Goal: Information Seeking & Learning: Check status

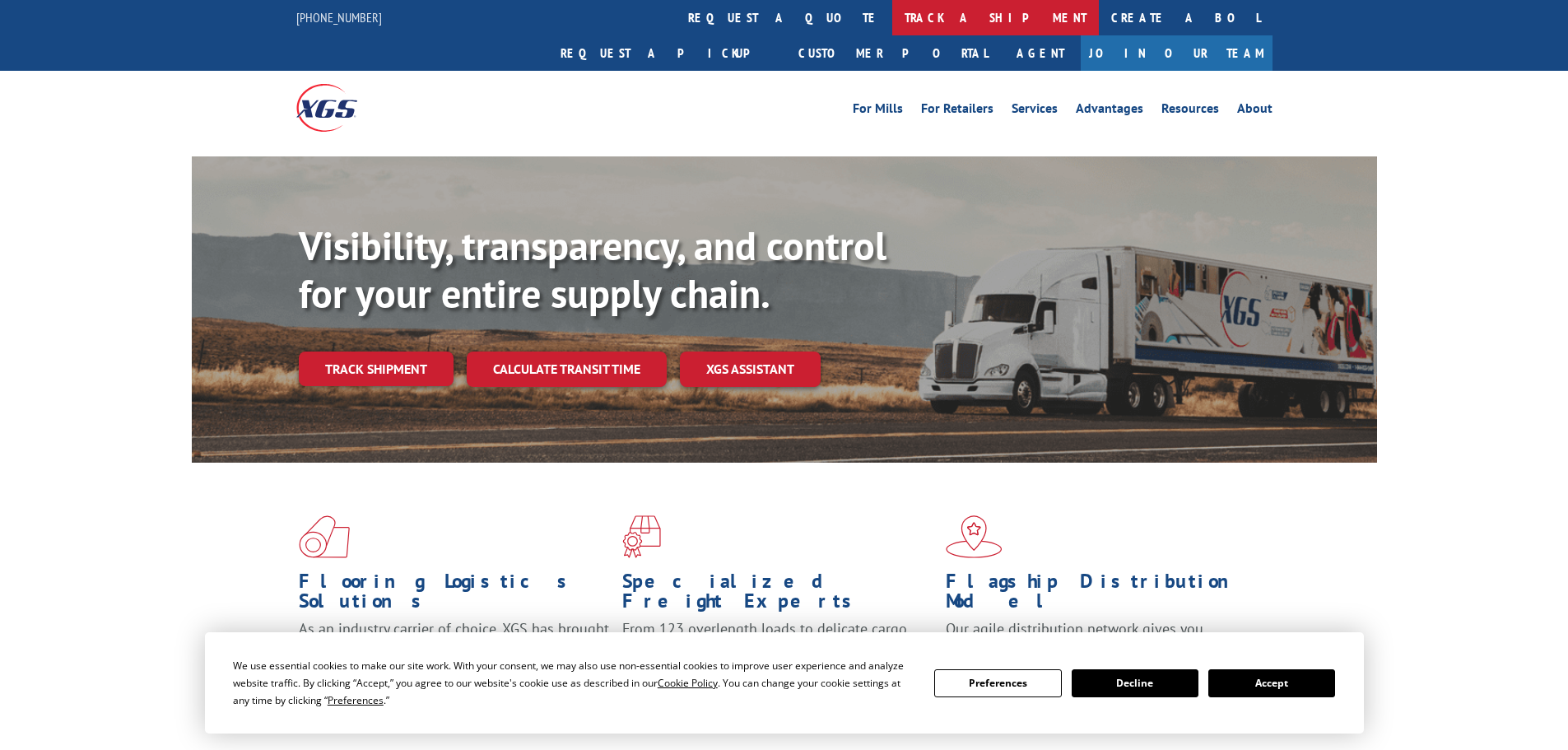
click at [892, 7] on link "track a shipment" at bounding box center [995, 18] width 207 height 36
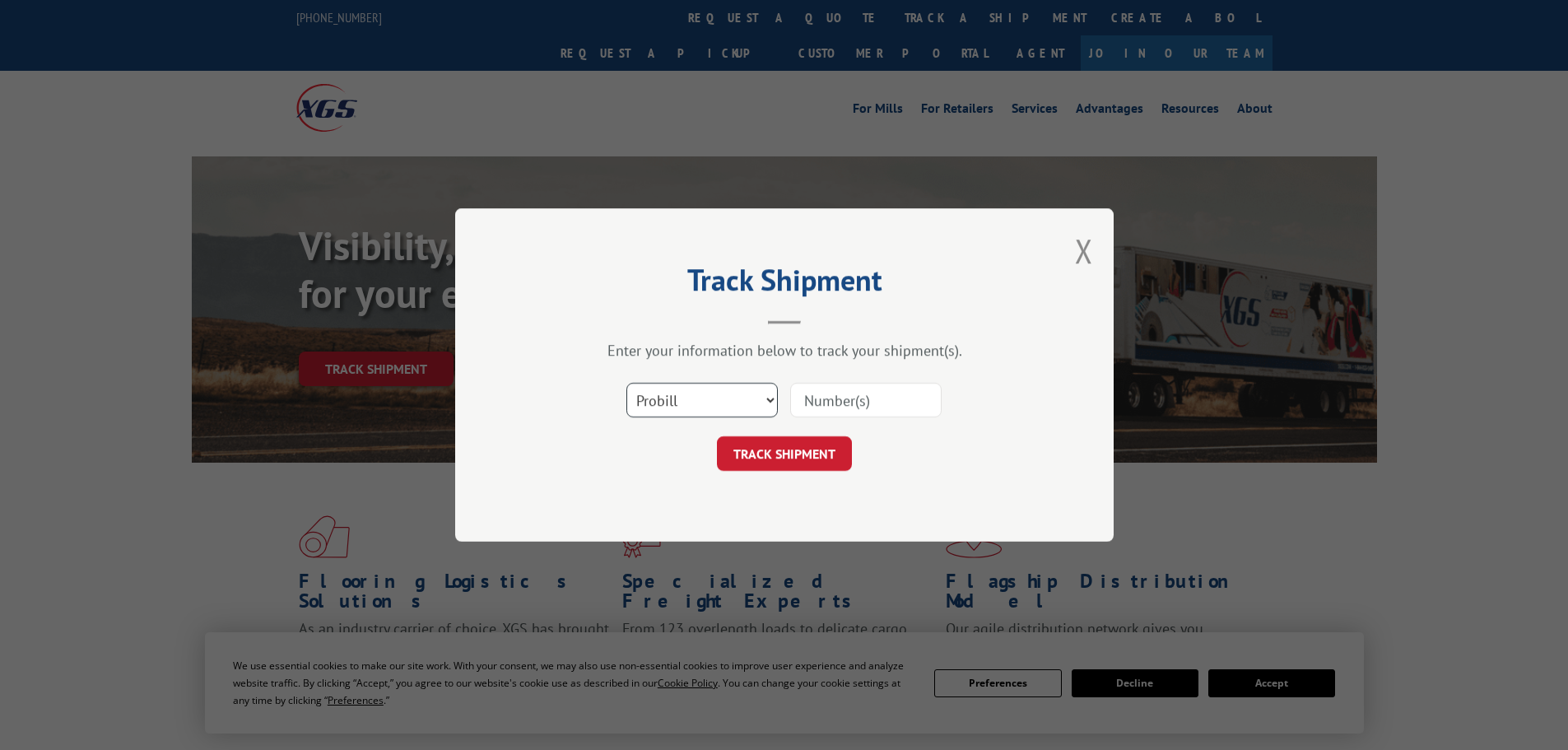
click at [687, 394] on select "Select category... Probill BOL PO" at bounding box center [702, 400] width 152 height 35
select select "bol"
click at [626, 383] on select "Select category... Probill BOL PO" at bounding box center [702, 400] width 152 height 35
click at [821, 397] on input at bounding box center [866, 400] width 152 height 35
paste input "5106119"
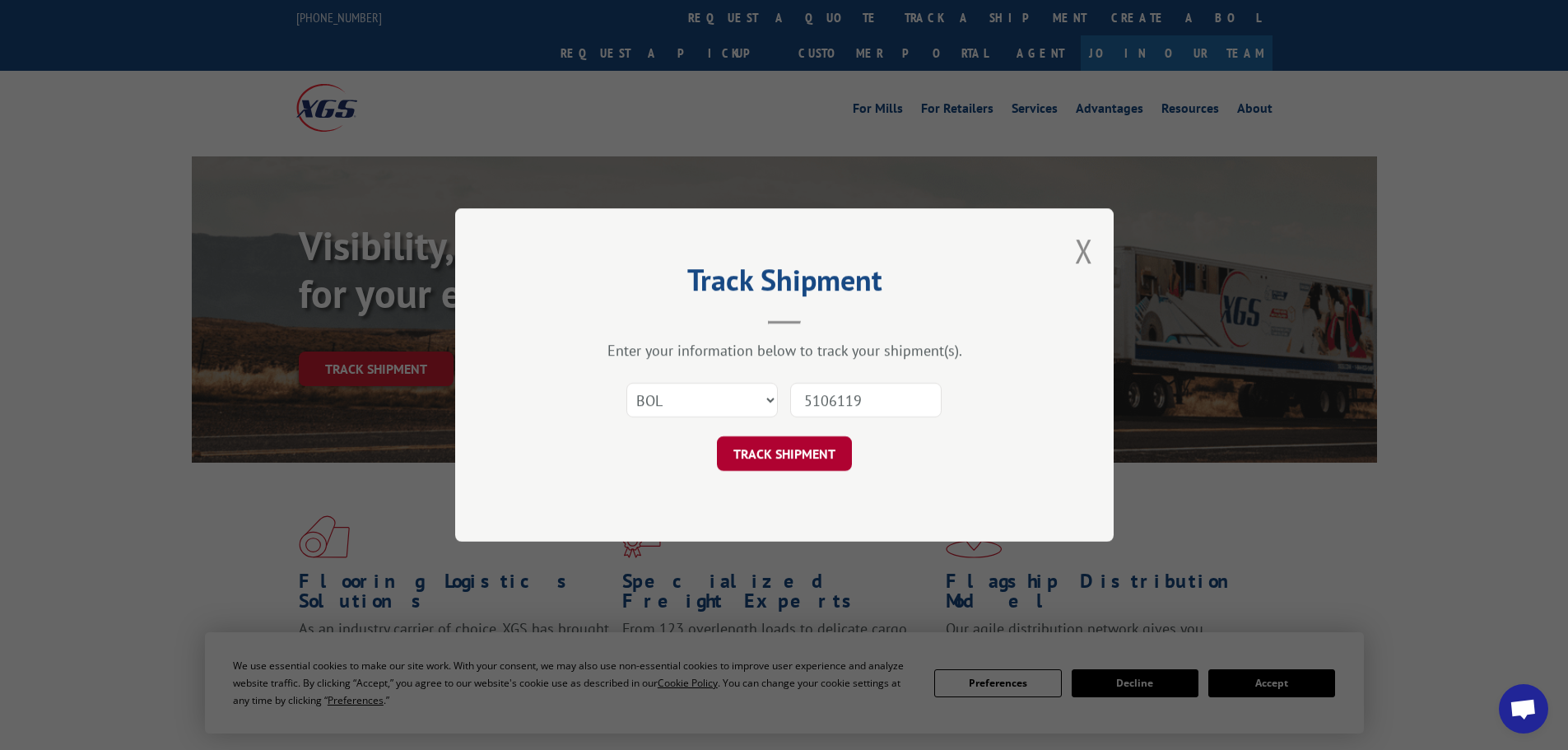
type input "5106119"
click at [829, 457] on button "TRACK SHIPMENT" at bounding box center [784, 453] width 135 height 35
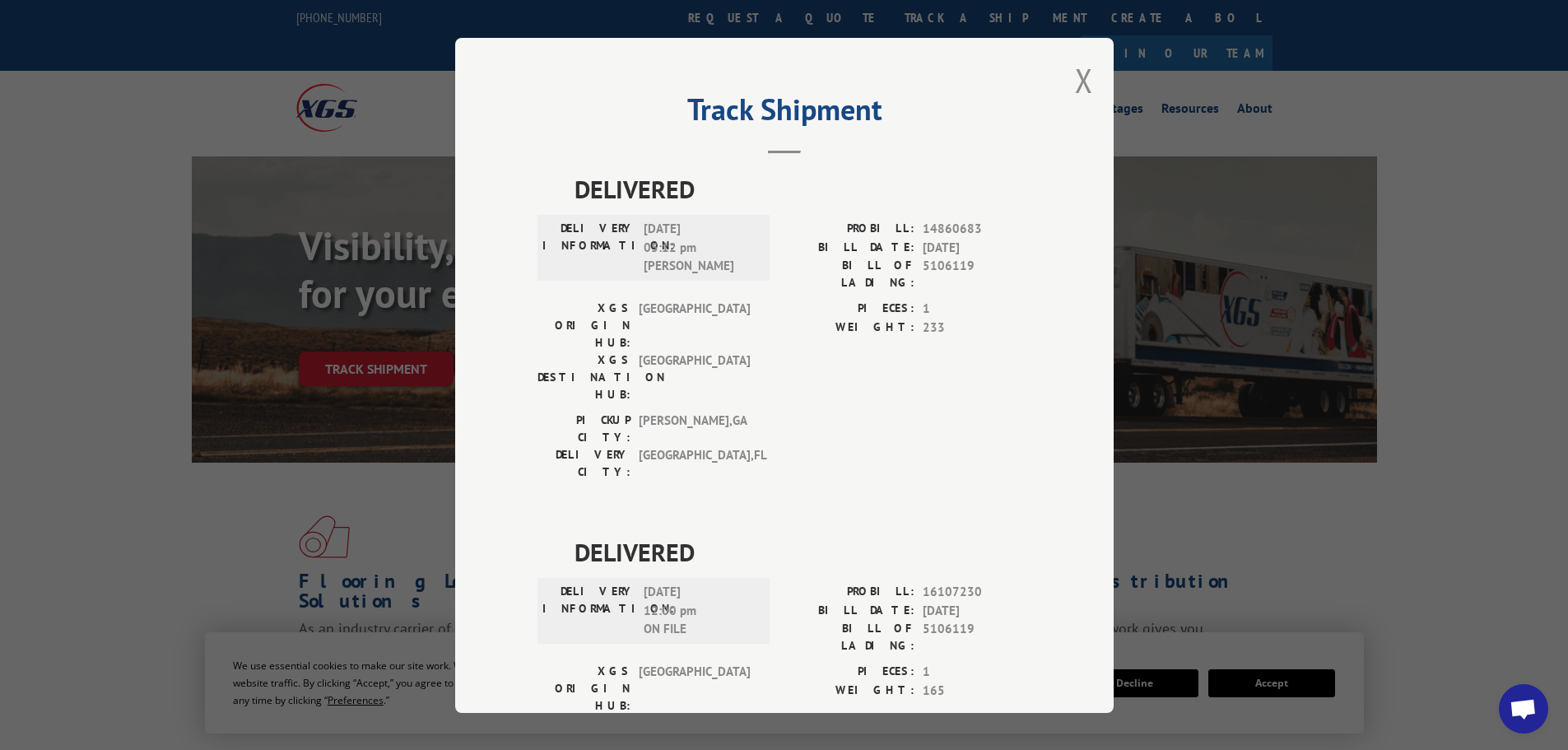
click at [1066, 96] on div "Track Shipment DELIVERED DELIVERY INFORMATION: [DATE] 05:12 pm [PERSON_NAME]: 1…" at bounding box center [784, 375] width 658 height 675
click at [1077, 86] on button "Close modal" at bounding box center [1083, 80] width 18 height 43
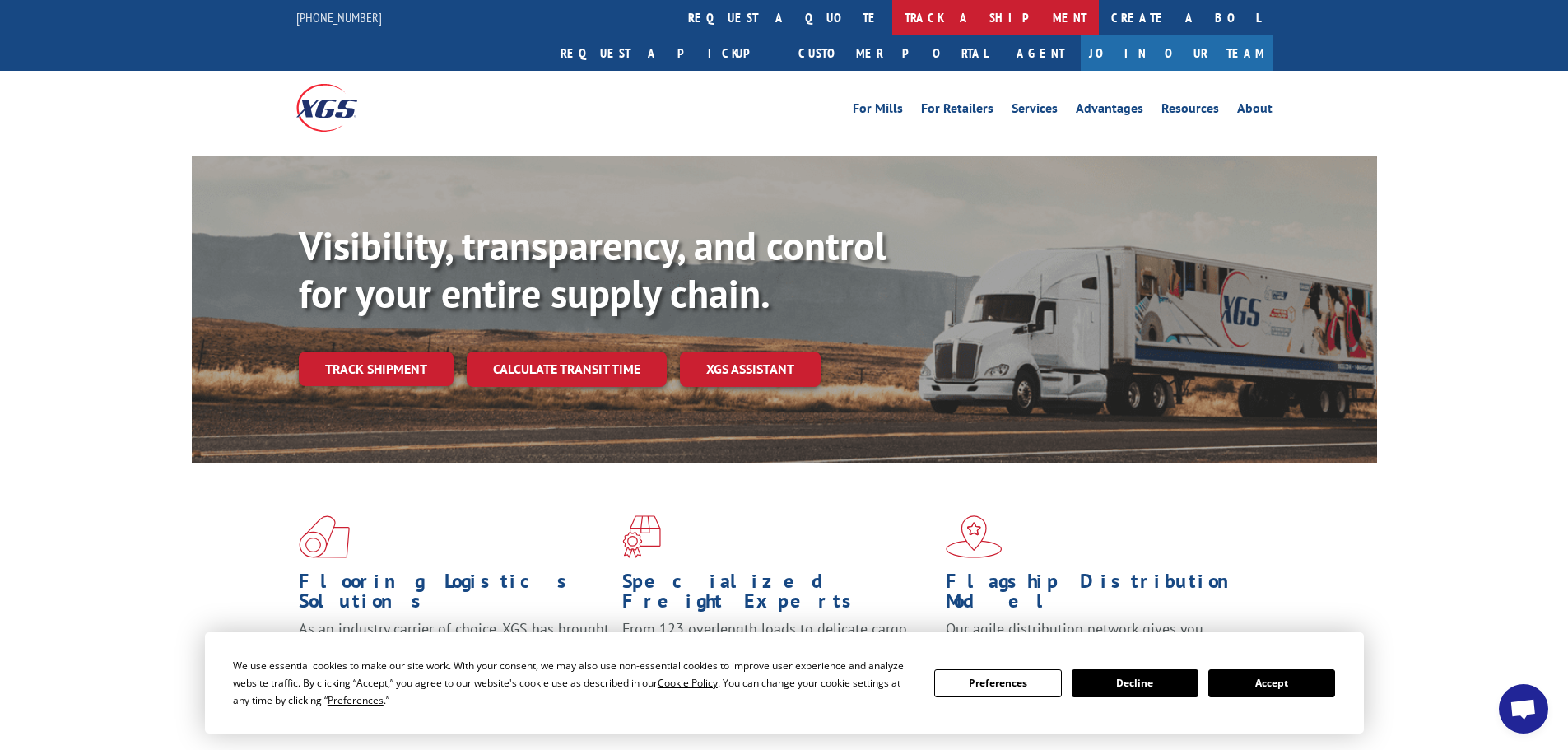
click at [892, 16] on link "track a shipment" at bounding box center [995, 18] width 207 height 36
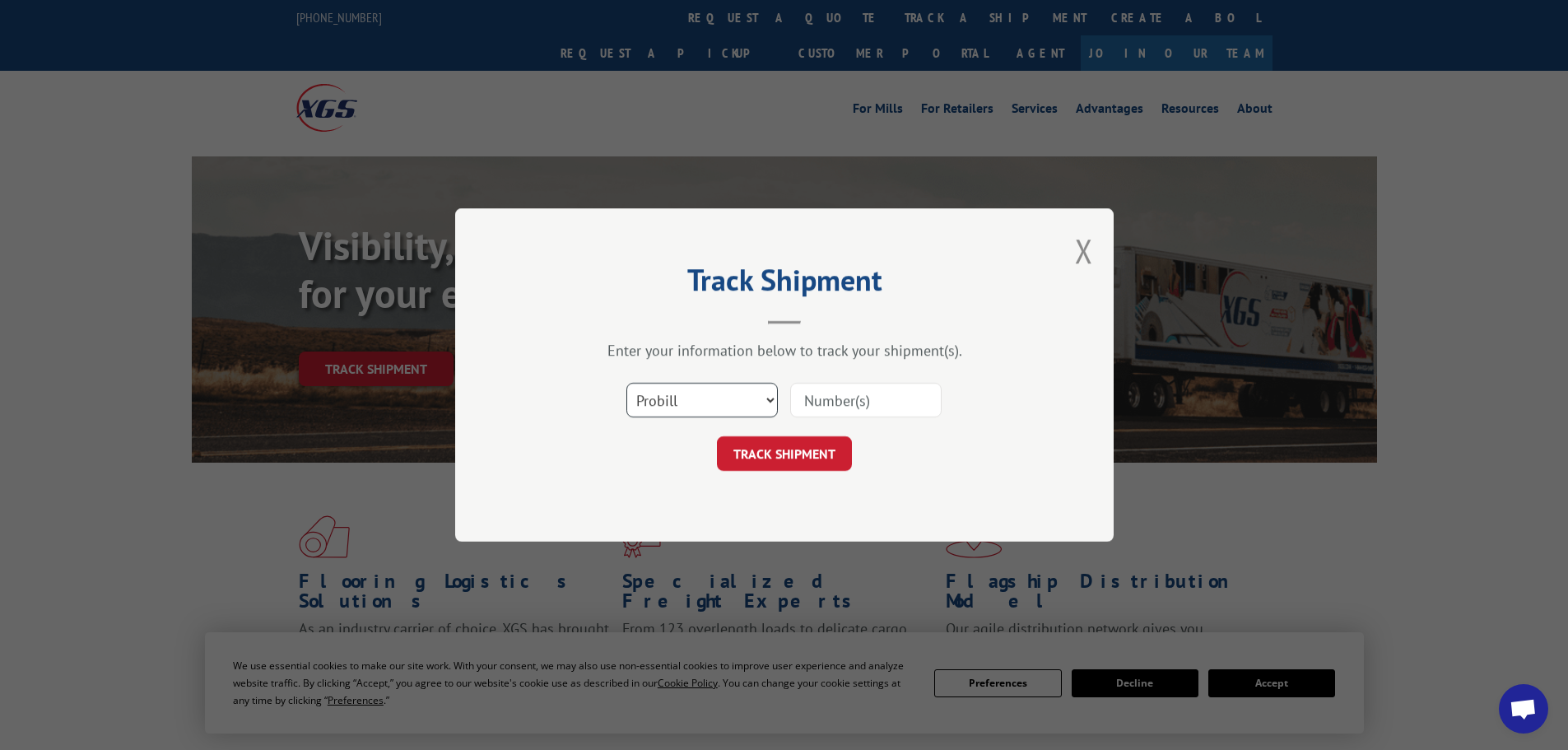
click at [645, 390] on select "Select category... Probill BOL PO" at bounding box center [702, 400] width 152 height 35
click at [626, 383] on select "Select category... Probill BOL PO" at bounding box center [702, 400] width 152 height 35
click at [684, 402] on select "Select category... Probill BOL PO" at bounding box center [702, 400] width 152 height 35
select select "bol"
click at [626, 383] on select "Select category... Probill BOL PO" at bounding box center [702, 400] width 152 height 35
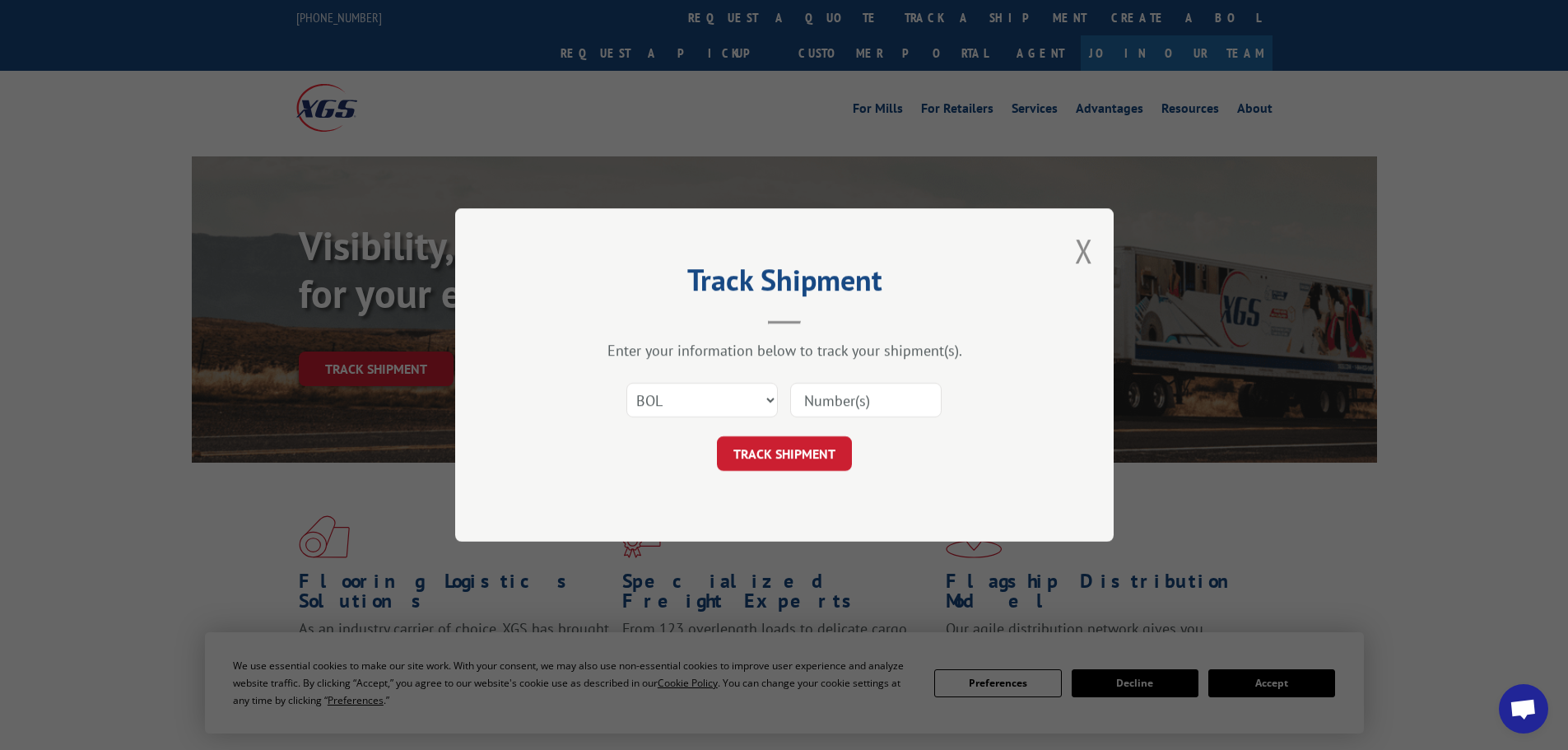
click at [814, 400] on input at bounding box center [866, 400] width 152 height 35
paste input "6003243"
type input "6003243"
click at [807, 453] on button "TRACK SHIPMENT" at bounding box center [784, 453] width 135 height 35
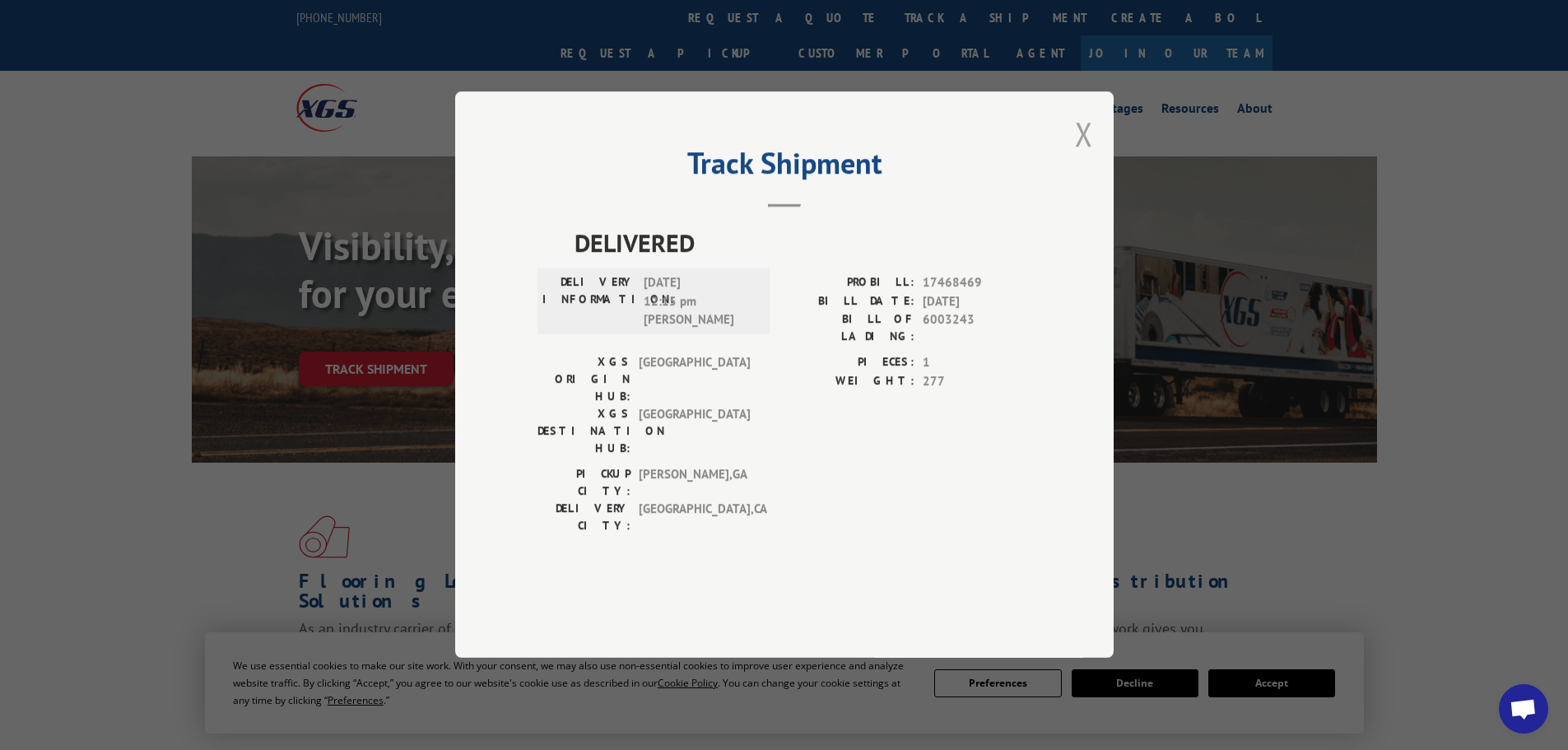
drag, startPoint x: 1123, startPoint y: 199, endPoint x: 1092, endPoint y: 184, distance: 34.4
click at [1117, 195] on div "Track Shipment DELIVERED DELIVERY INFORMATION: [DATE] 12:15 pm [PERSON_NAME] PR…" at bounding box center [784, 375] width 1568 height 750
click at [1091, 156] on button "Close modal" at bounding box center [1083, 133] width 18 height 43
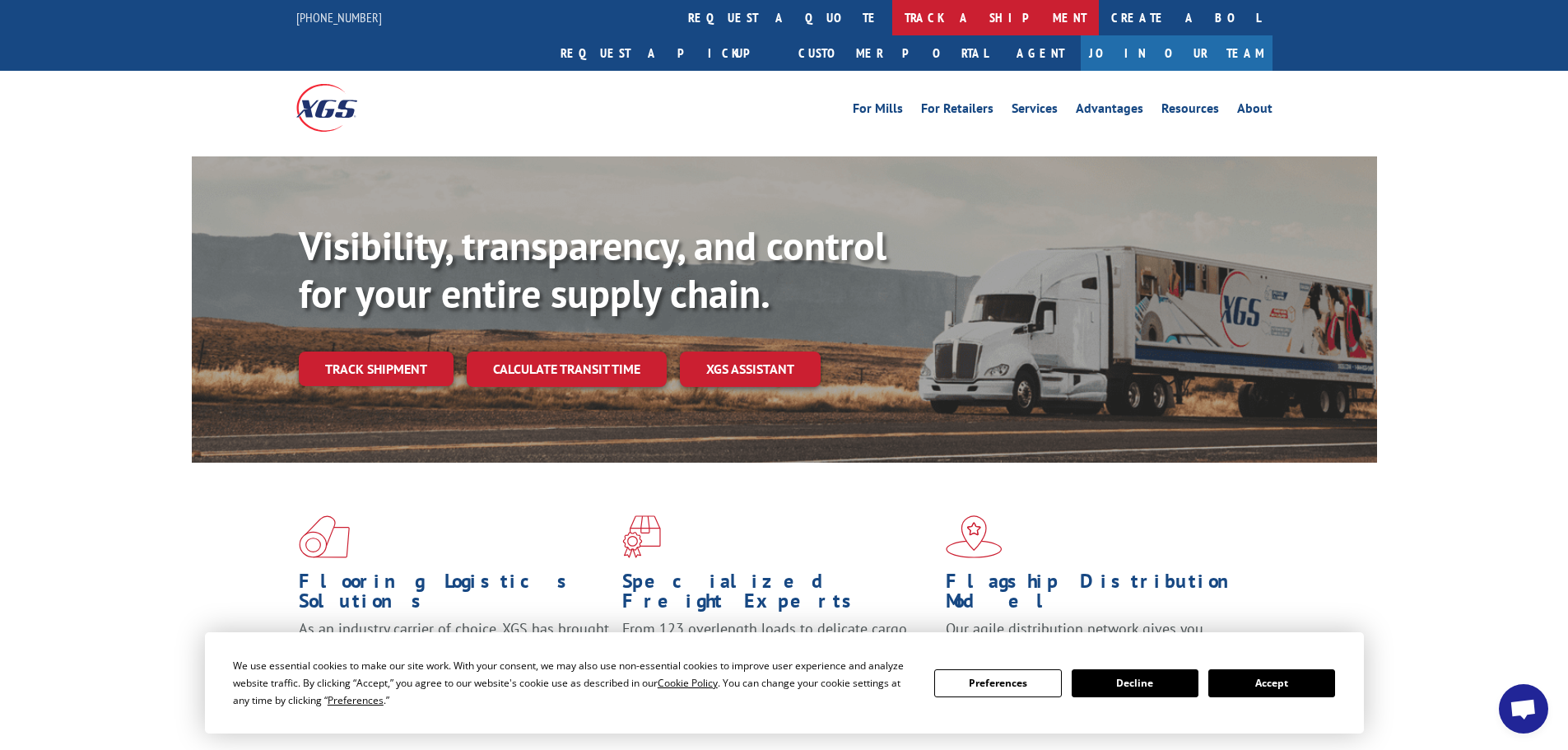
click at [892, 24] on link "track a shipment" at bounding box center [995, 18] width 207 height 36
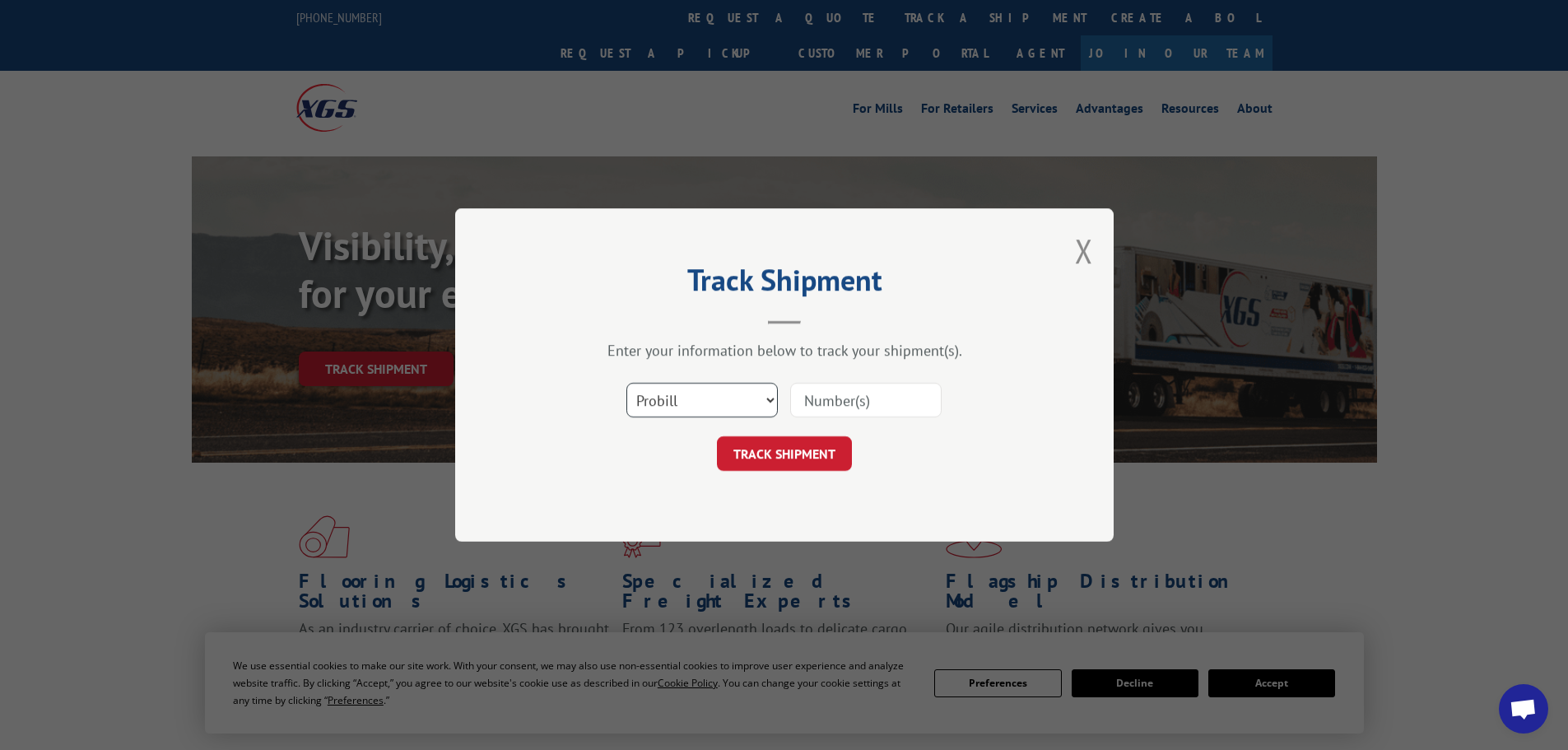
click at [742, 396] on select "Select category... Probill BOL PO" at bounding box center [702, 400] width 152 height 35
select select "bol"
click at [626, 383] on select "Select category... Probill BOL PO" at bounding box center [702, 400] width 152 height 35
click at [857, 389] on input at bounding box center [866, 400] width 152 height 35
paste input "5089239"
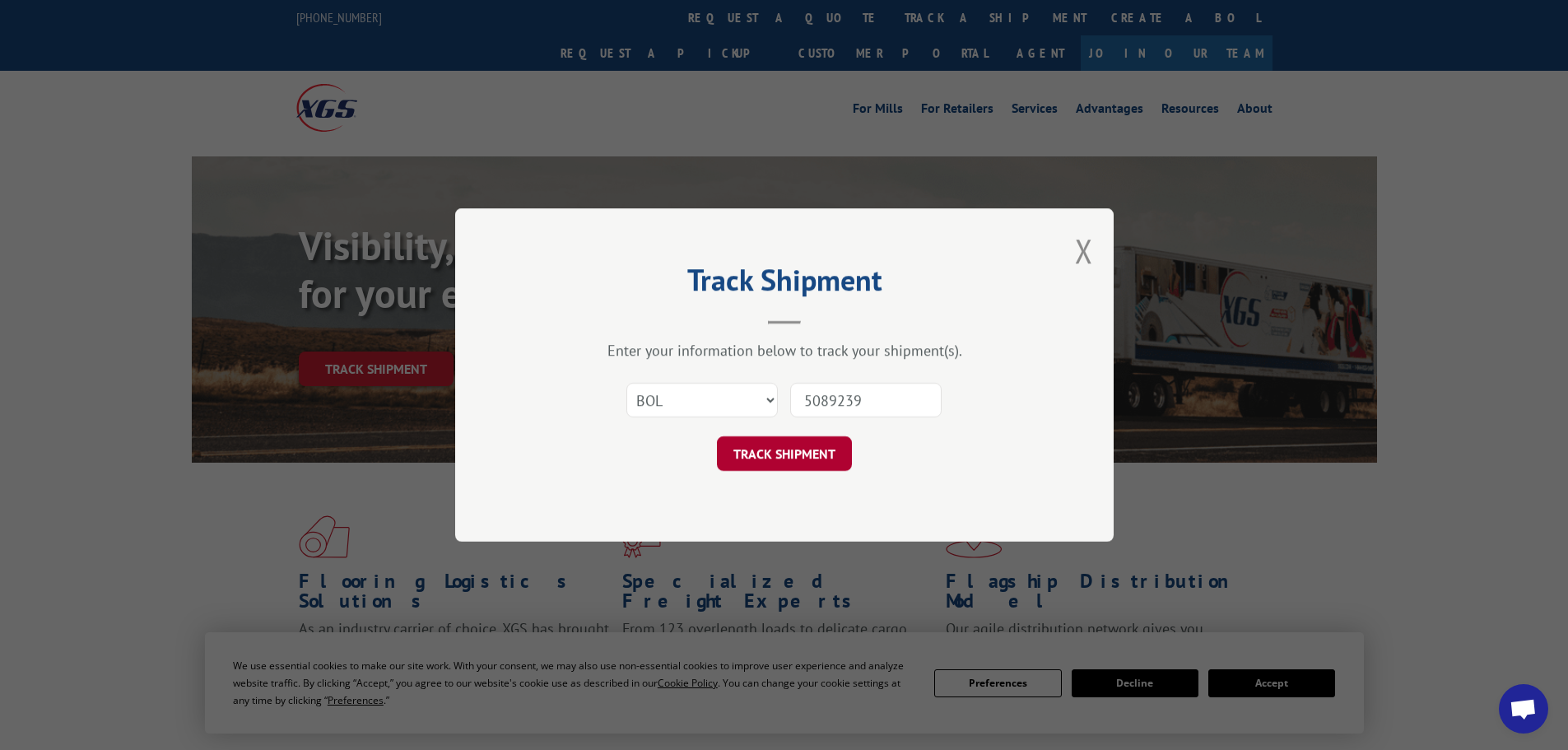
type input "5089239"
click at [801, 463] on button "TRACK SHIPMENT" at bounding box center [784, 453] width 135 height 35
